Goal: Entertainment & Leisure: Consume media (video, audio)

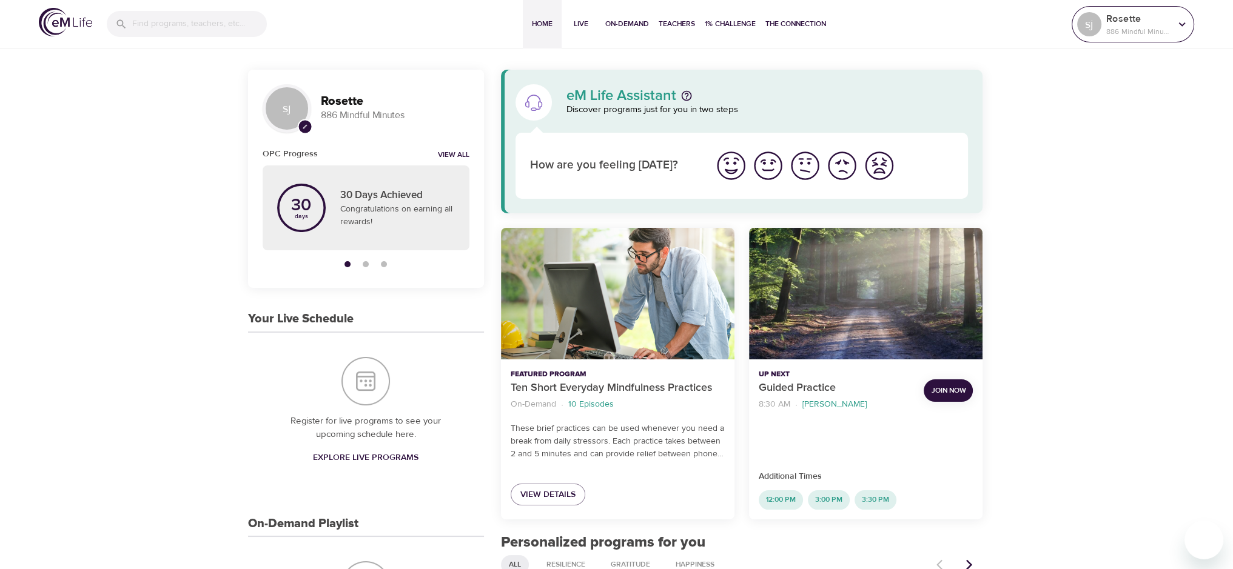
click at [1130, 35] on p "886 Mindful Minutes" at bounding box center [1138, 31] width 64 height 11
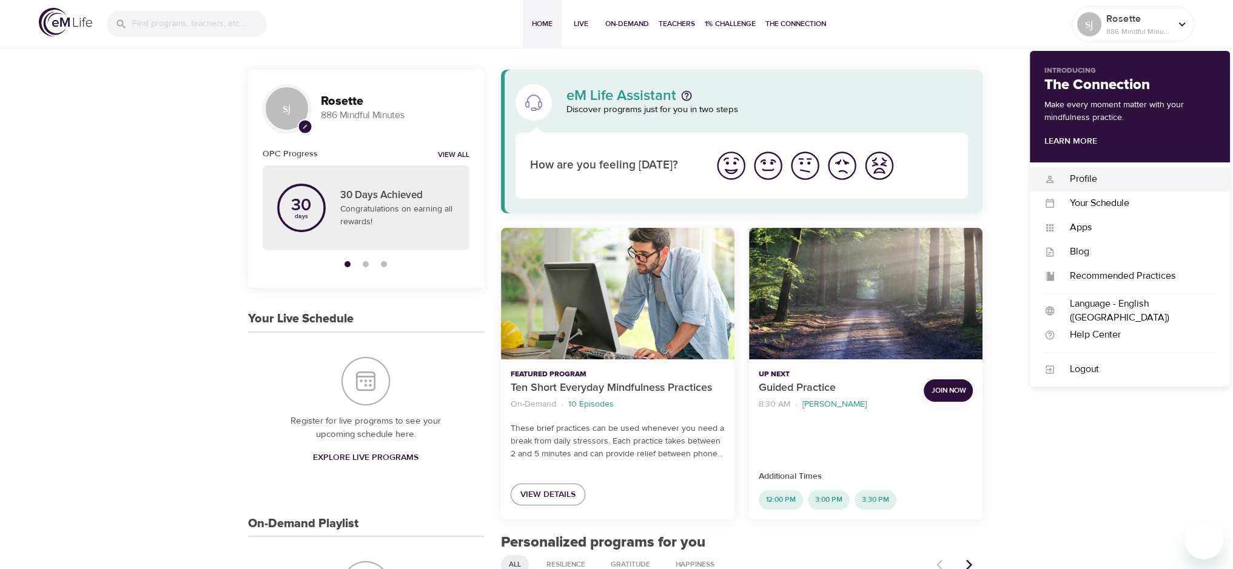
click at [1091, 181] on div "Profile" at bounding box center [1135, 179] width 160 height 14
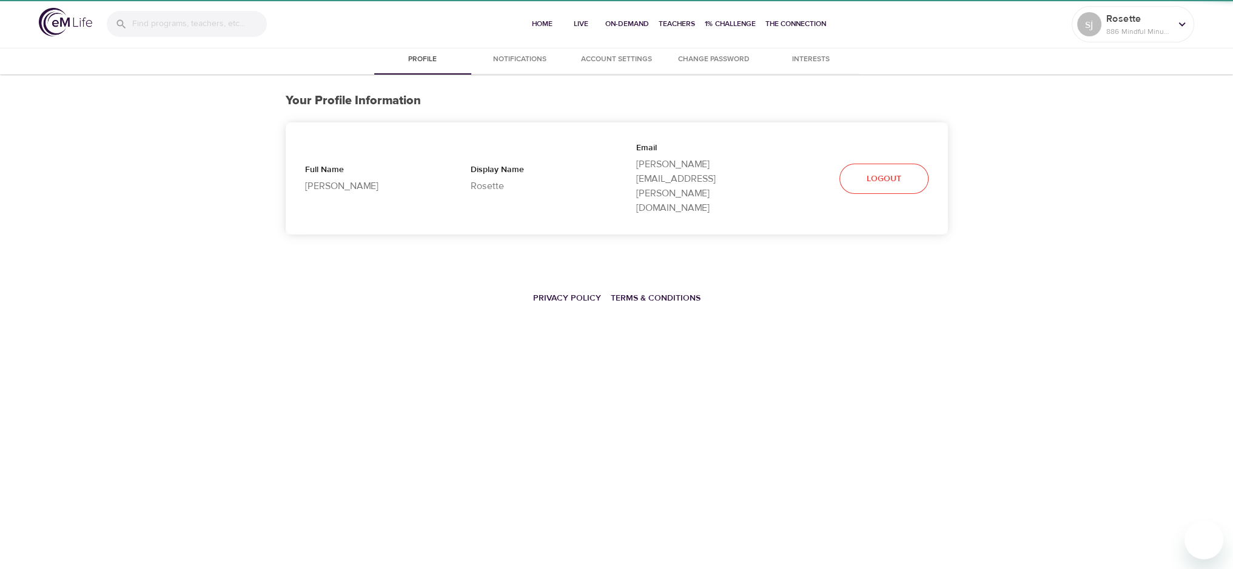
select select "10"
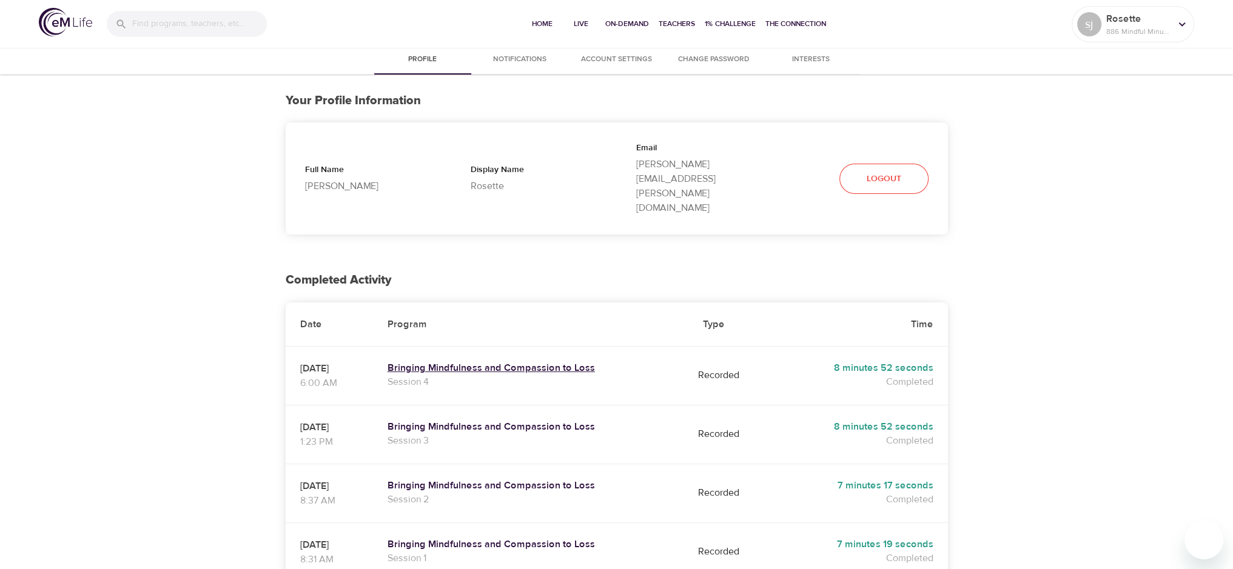
click at [562, 362] on h5 "Bringing Mindfulness and Compassion to Loss" at bounding box center [530, 368] width 287 height 13
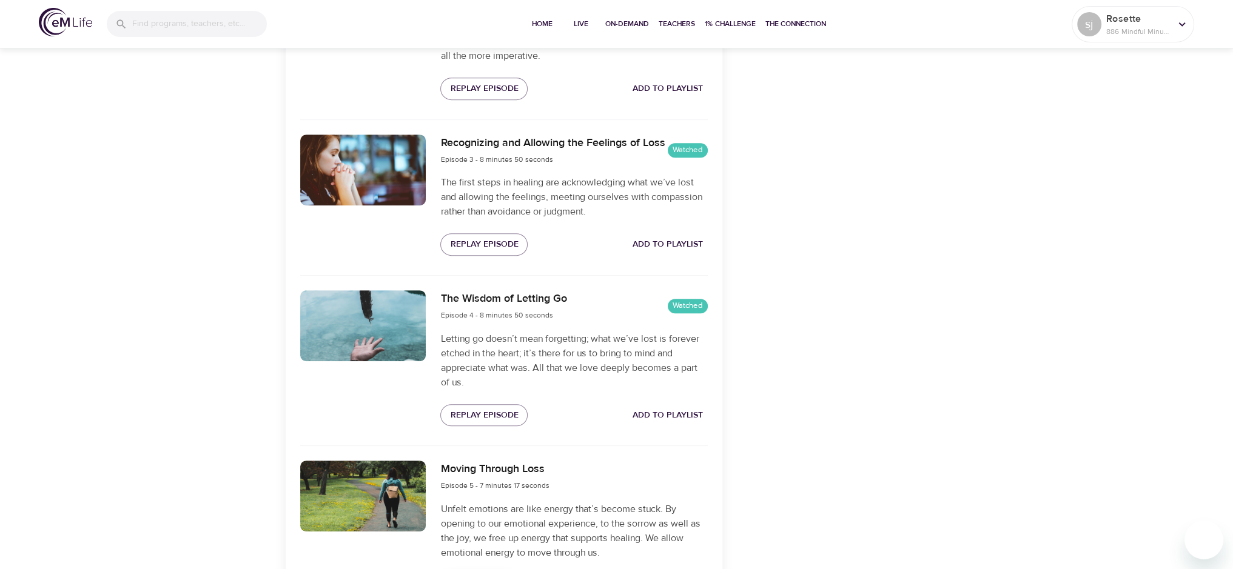
scroll to position [831, 0]
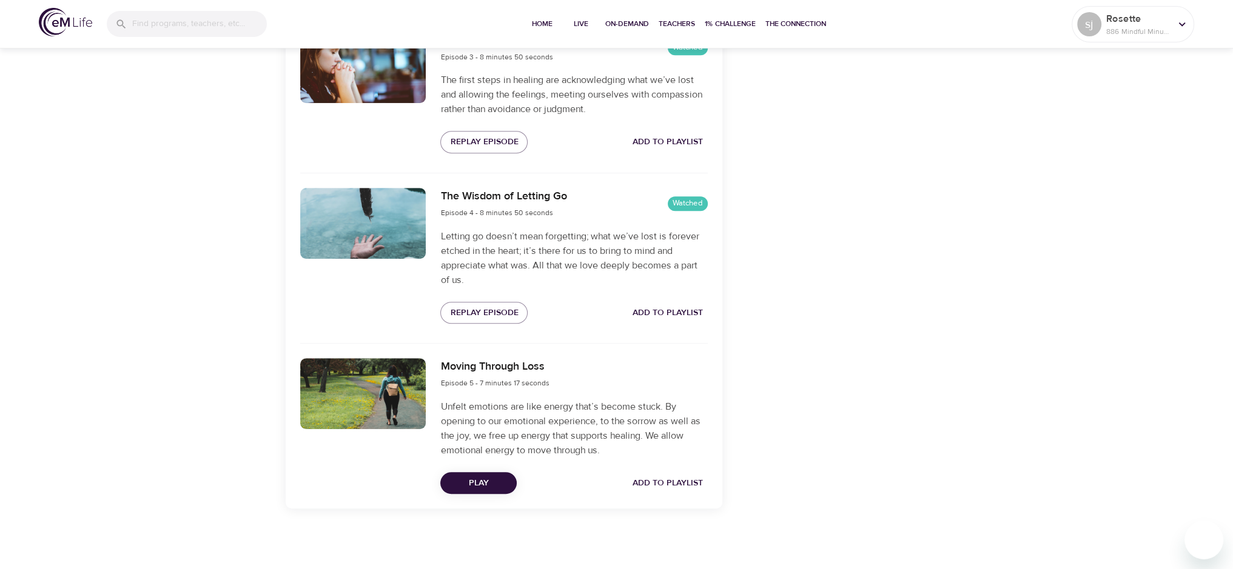
click at [505, 477] on span "Play" at bounding box center [478, 483] width 57 height 15
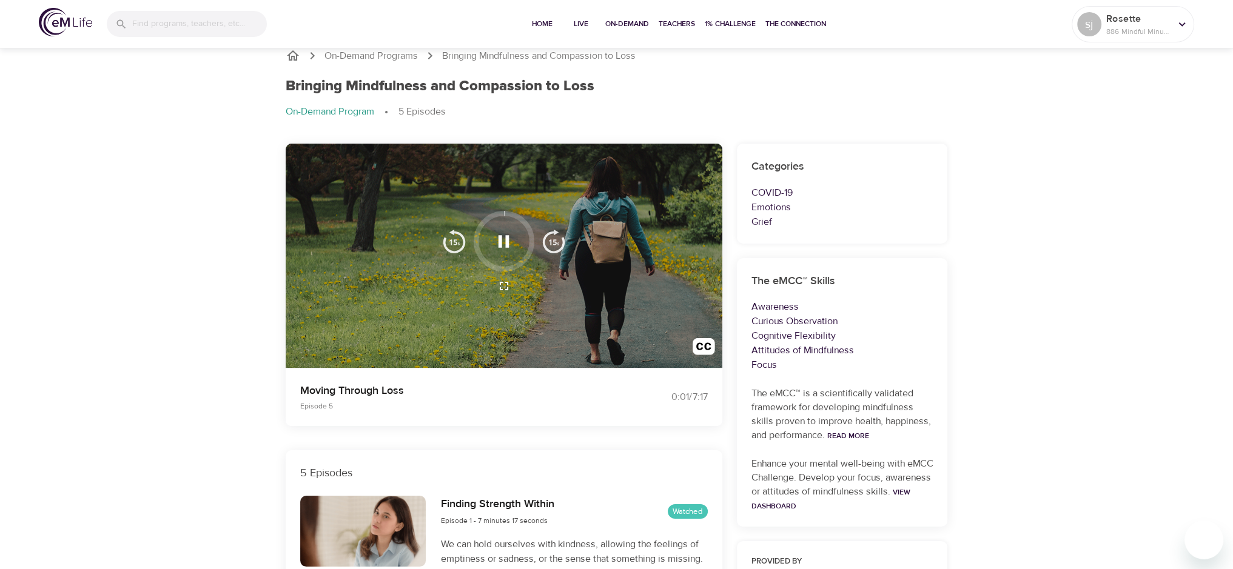
scroll to position [0, 0]
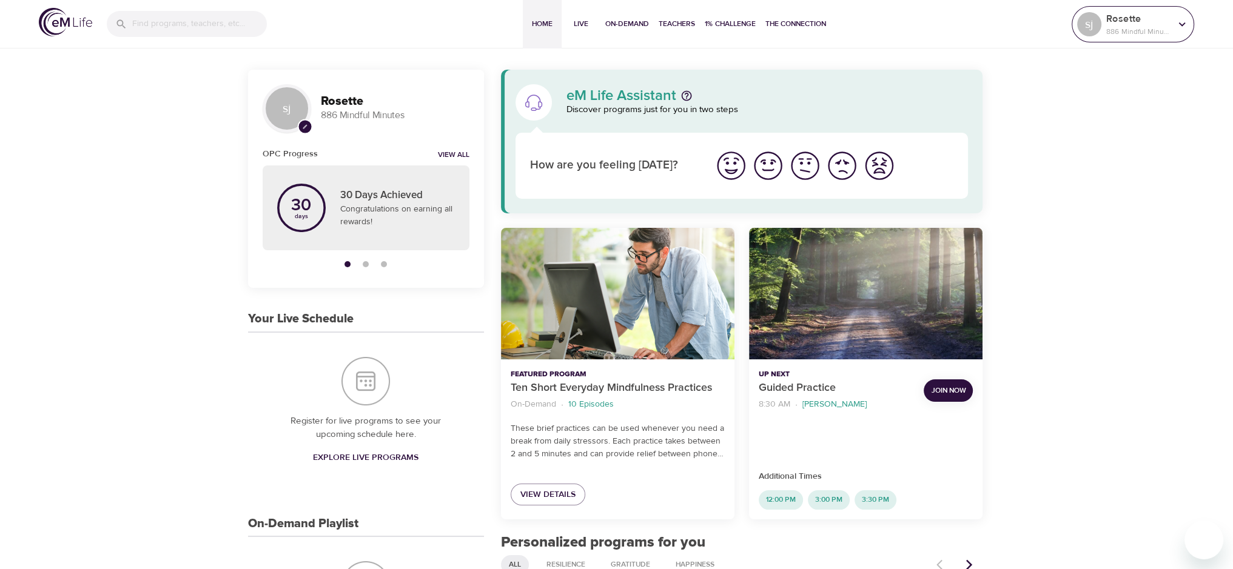
click at [1142, 33] on p "886 Mindful Minutes" at bounding box center [1138, 31] width 64 height 11
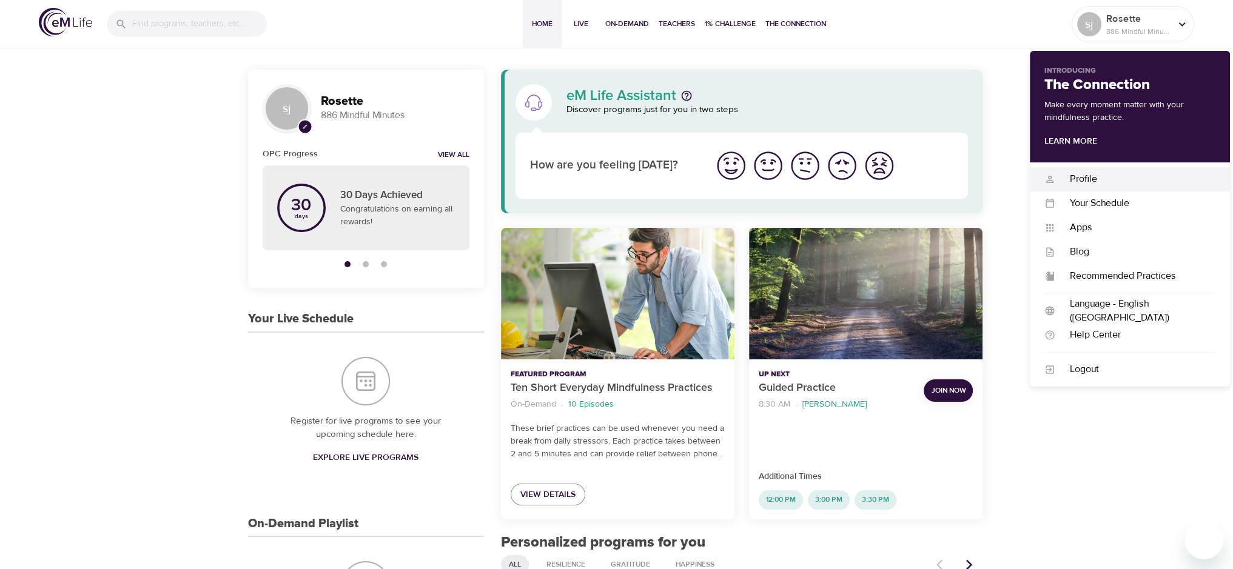
click at [1085, 176] on div "Profile" at bounding box center [1135, 179] width 160 height 14
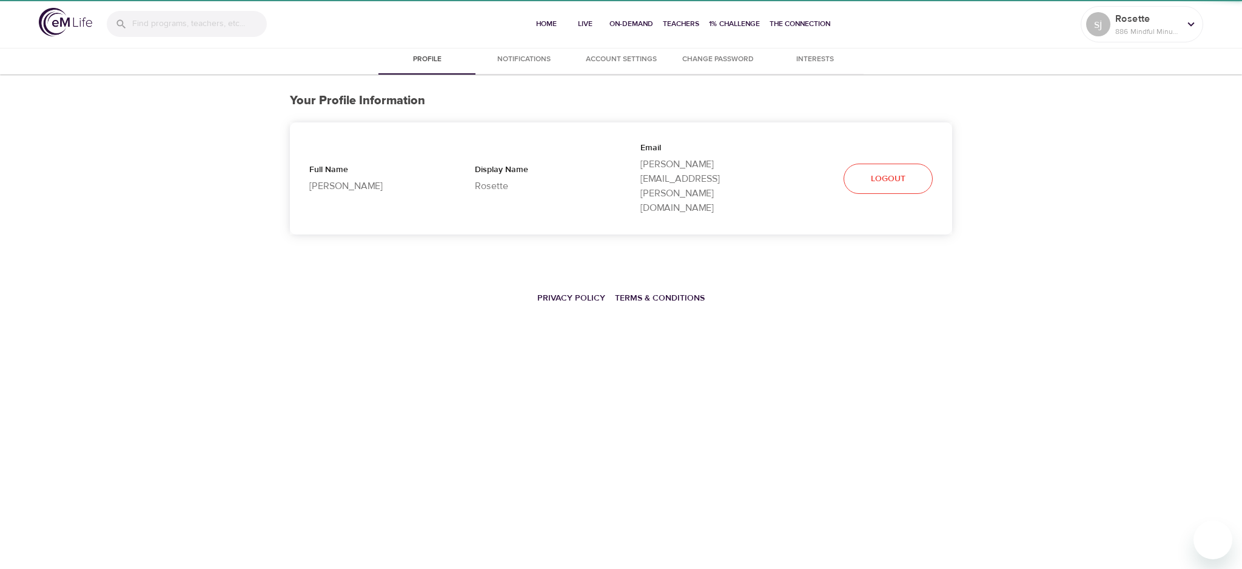
select select "10"
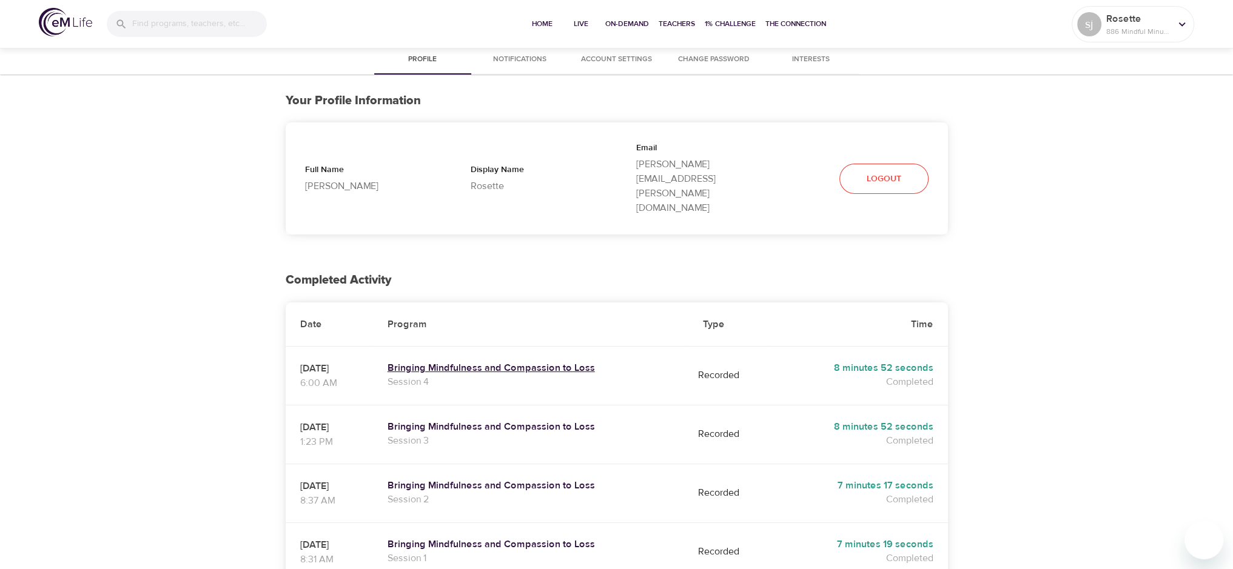
click at [520, 362] on h5 "Bringing Mindfulness and Compassion to Loss" at bounding box center [530, 368] width 287 height 13
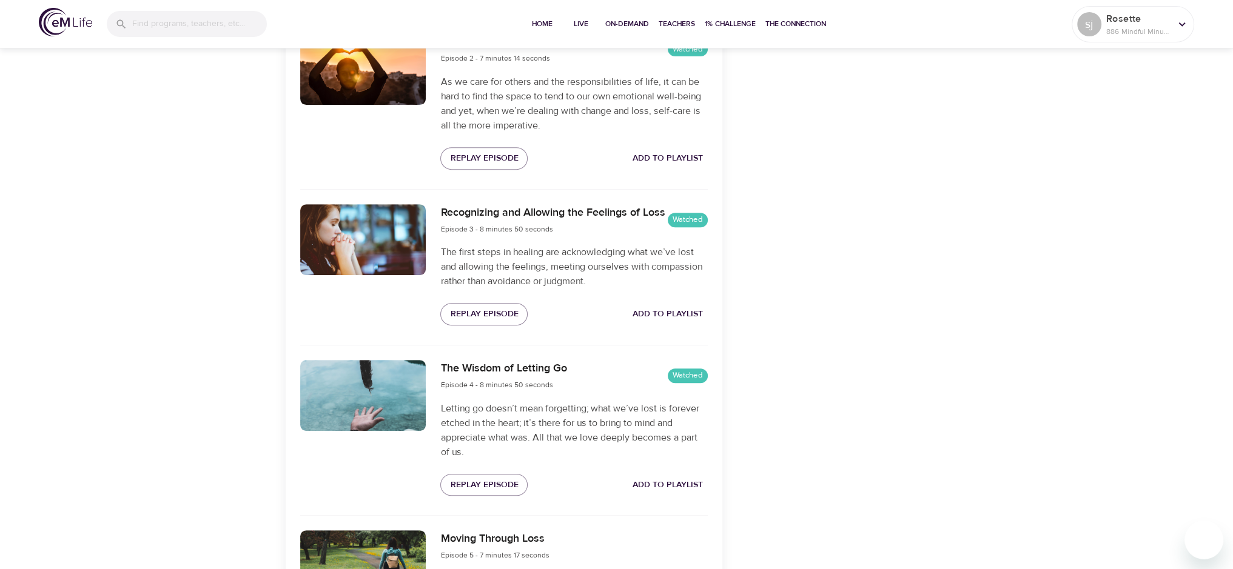
scroll to position [831, 0]
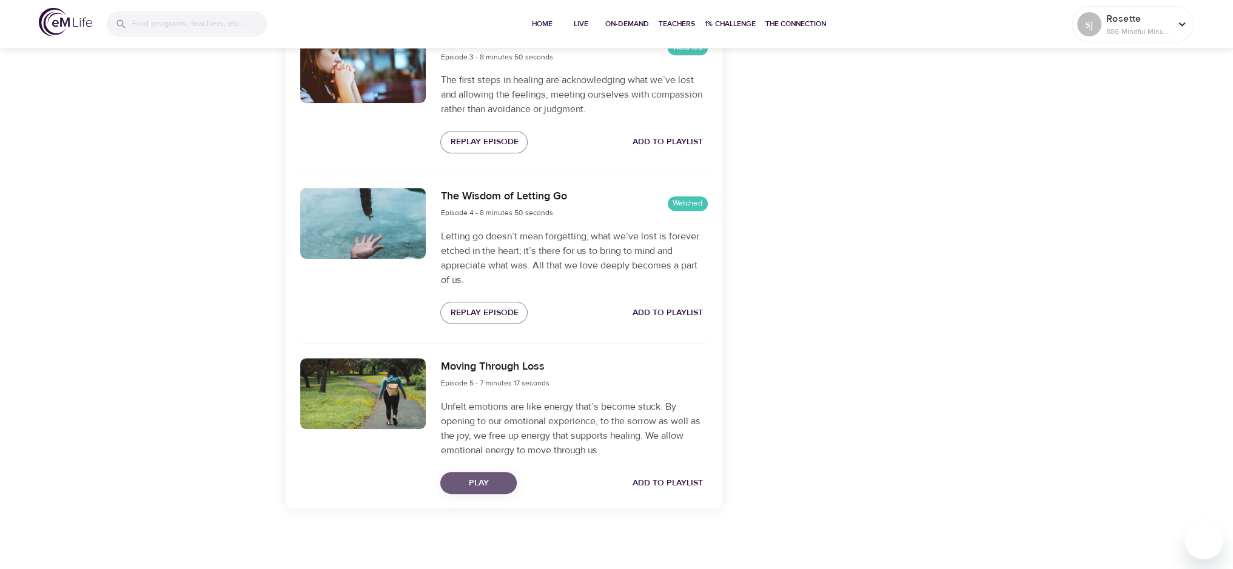
click at [502, 483] on span "Play" at bounding box center [478, 483] width 57 height 15
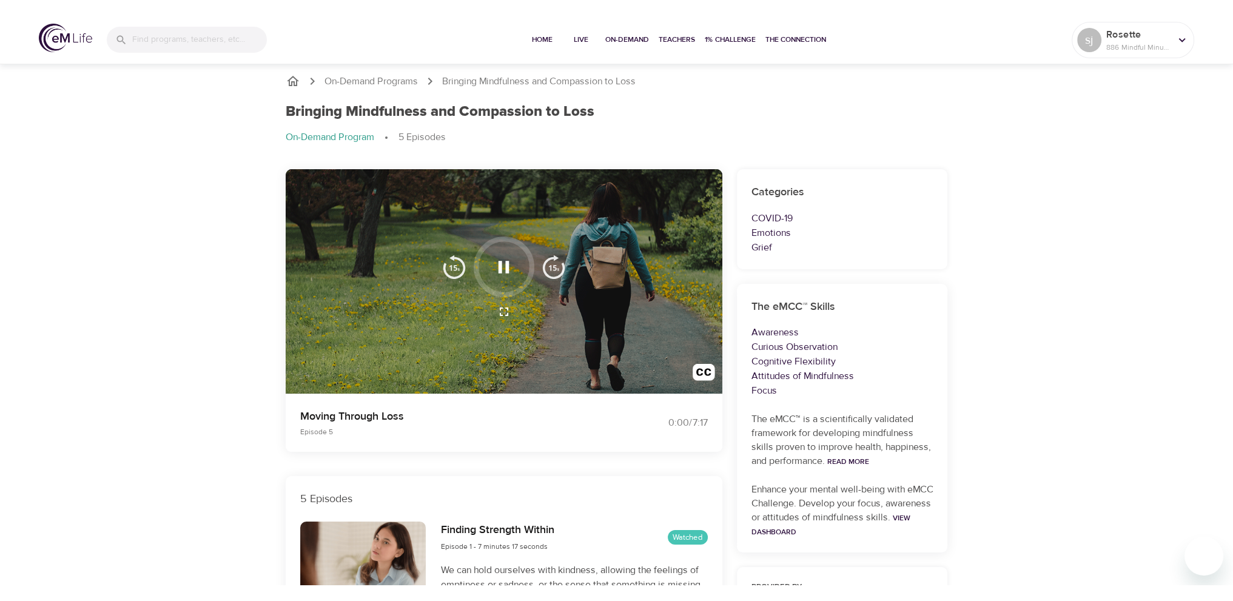
scroll to position [0, 0]
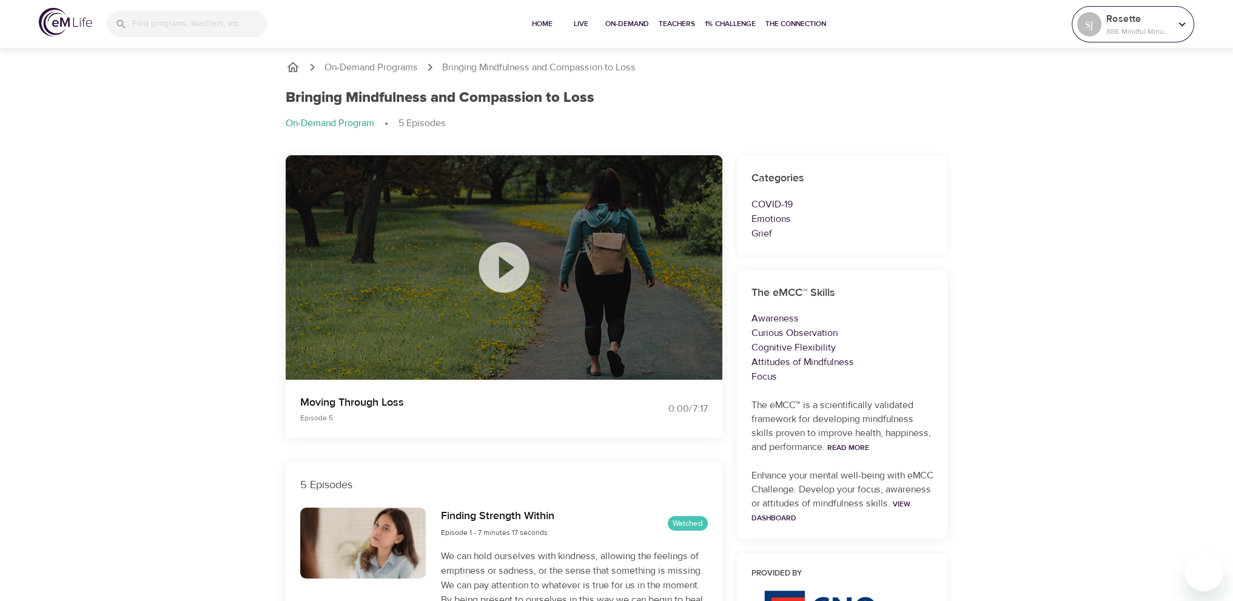
click at [1166, 22] on p "Rosette" at bounding box center [1138, 19] width 64 height 15
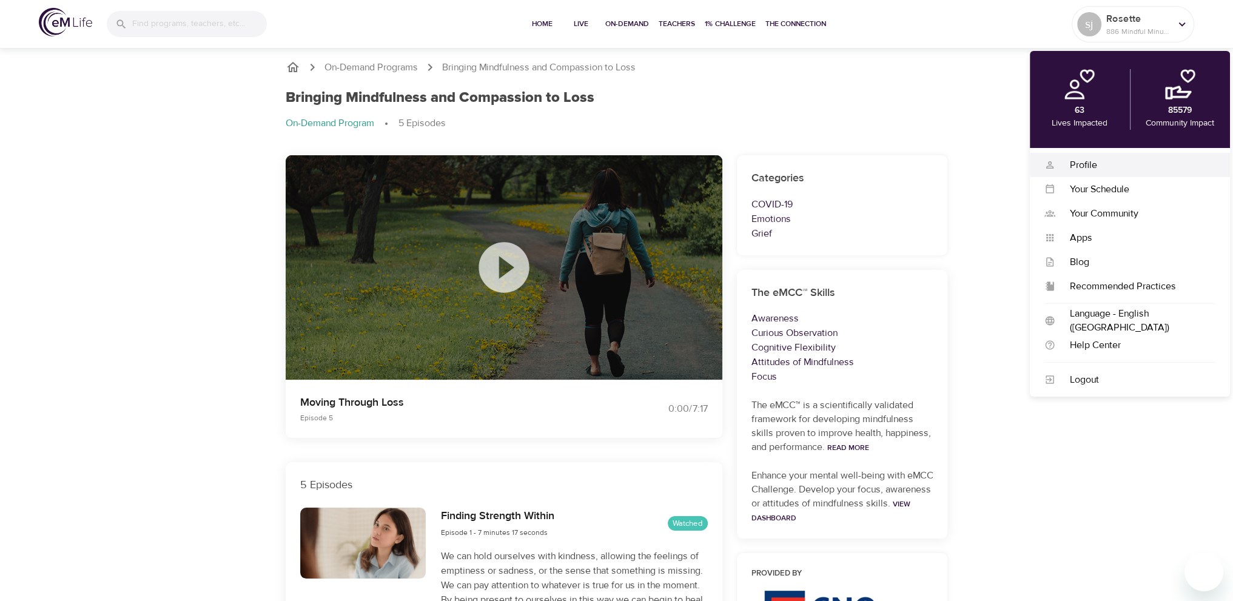
click at [1100, 164] on div "Profile" at bounding box center [1135, 165] width 160 height 14
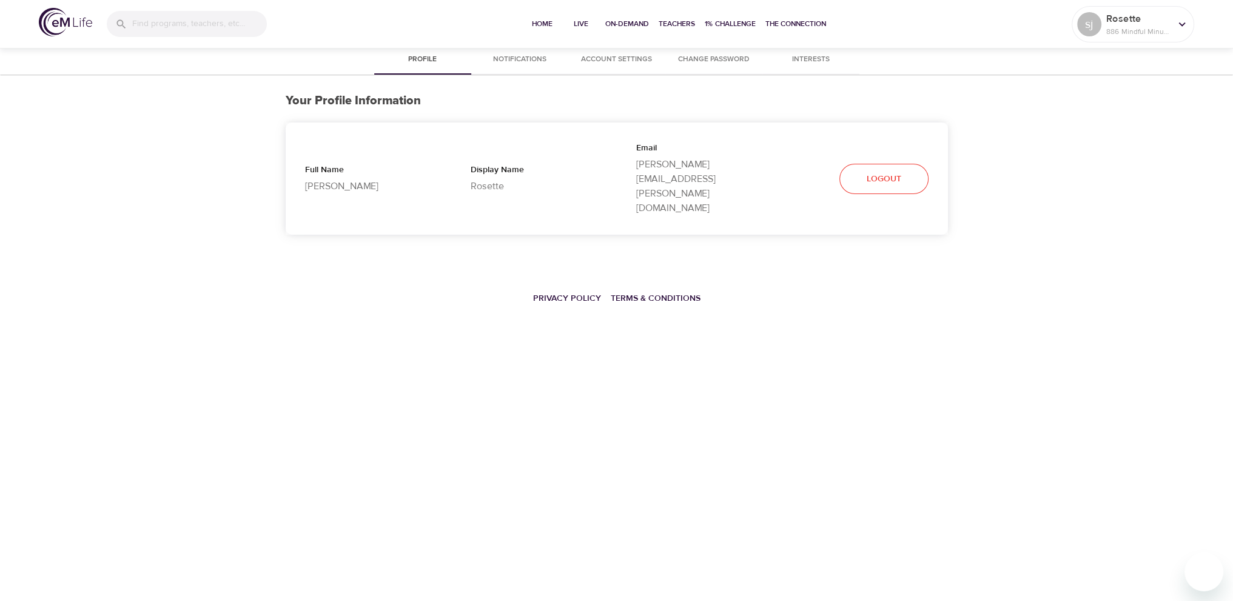
select select "10"
